Goal: Use online tool/utility: Utilize a website feature to perform a specific function

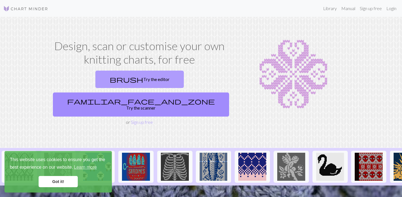
click at [95, 81] on link "brush Try the editor" at bounding box center [139, 79] width 88 height 17
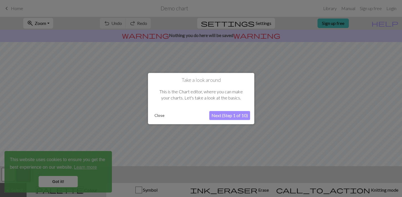
click at [223, 117] on button "Next (Step 1 of 10)" at bounding box center [229, 115] width 41 height 9
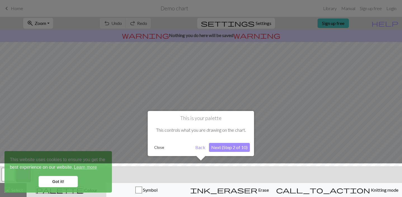
click at [221, 148] on button "Next (Step 2 of 10)" at bounding box center [229, 147] width 41 height 9
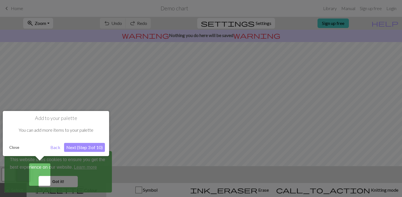
click at [92, 146] on button "Next (Step 3 of 10)" at bounding box center [84, 147] width 41 height 9
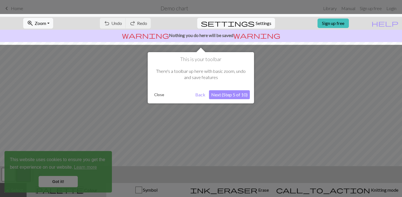
click at [230, 92] on button "Next (Step 5 of 10)" at bounding box center [229, 94] width 41 height 9
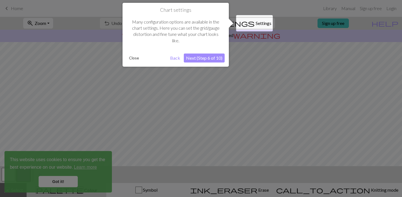
click at [211, 56] on button "Next (Step 6 of 10)" at bounding box center [204, 57] width 41 height 9
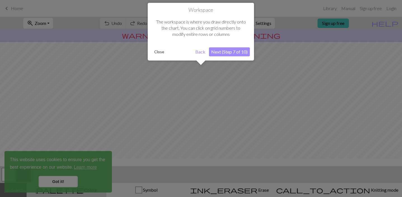
scroll to position [34, 0]
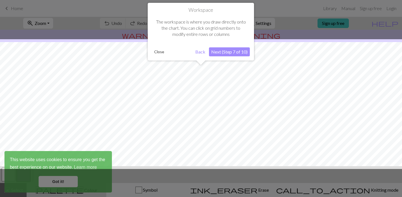
click at [228, 52] on button "Next (Step 7 of 10)" at bounding box center [229, 51] width 41 height 9
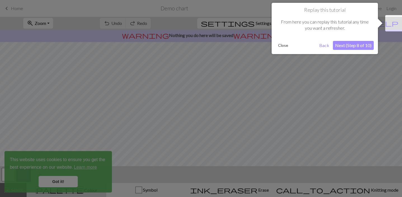
click at [283, 45] on button "Close" at bounding box center [283, 45] width 15 height 8
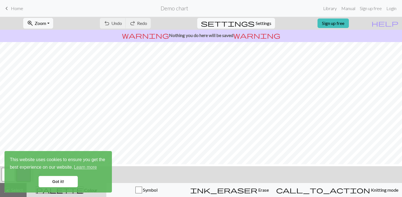
scroll to position [0, 0]
